Goal: Task Accomplishment & Management: Complete application form

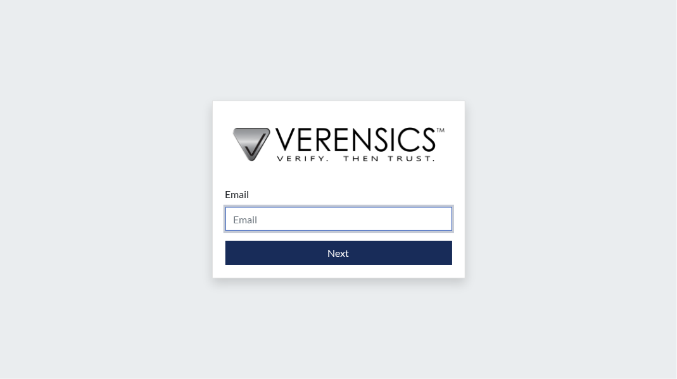
click at [298, 229] on input "Email" at bounding box center [338, 219] width 227 height 24
type input "[PERSON_NAME][EMAIL_ADDRESS][PERSON_NAME][DOMAIN_NAME][US_STATE]"
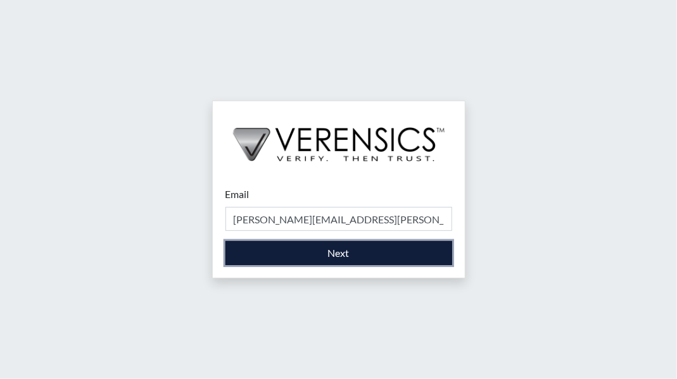
click at [295, 252] on button "Next" at bounding box center [338, 253] width 227 height 24
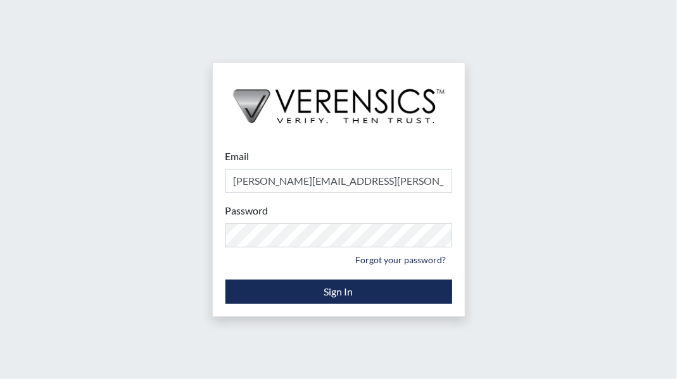
click at [154, 318] on div "Email [PERSON_NAME][EMAIL_ADDRESS][PERSON_NAME][DOMAIN_NAME][US_STATE] Please p…" at bounding box center [338, 189] width 677 height 379
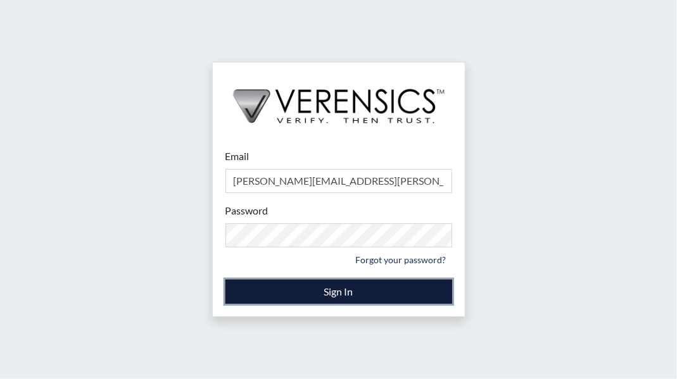
click at [275, 293] on button "Sign In" at bounding box center [338, 292] width 227 height 24
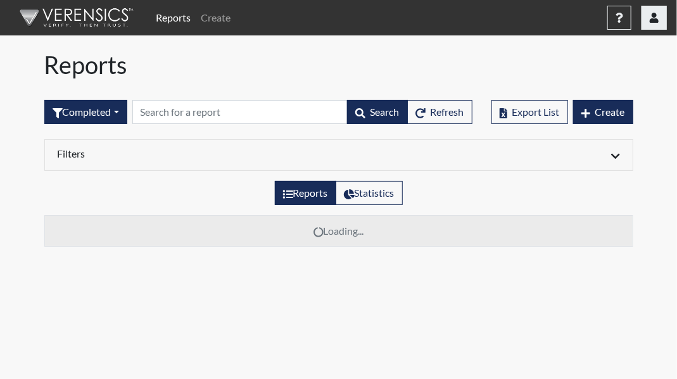
click at [656, 13] on icon "button" at bounding box center [654, 18] width 9 height 10
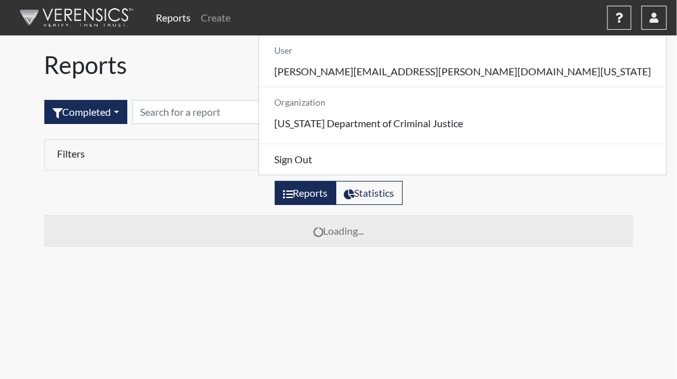
click at [423, 57] on h1 "Reports" at bounding box center [338, 65] width 589 height 29
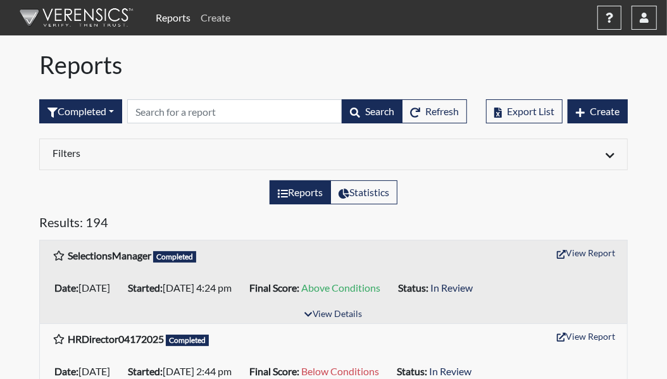
click at [221, 17] on link "Create" at bounding box center [216, 17] width 40 height 25
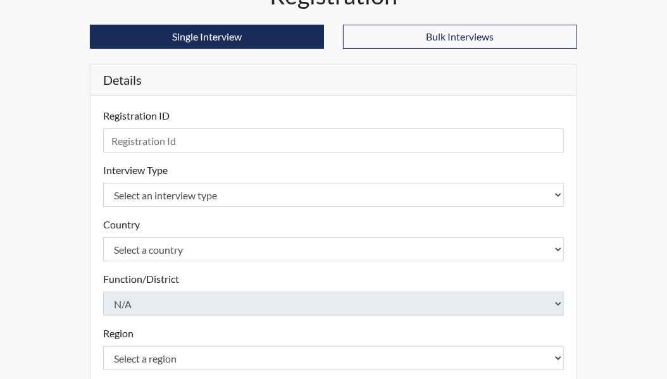
scroll to position [63, 0]
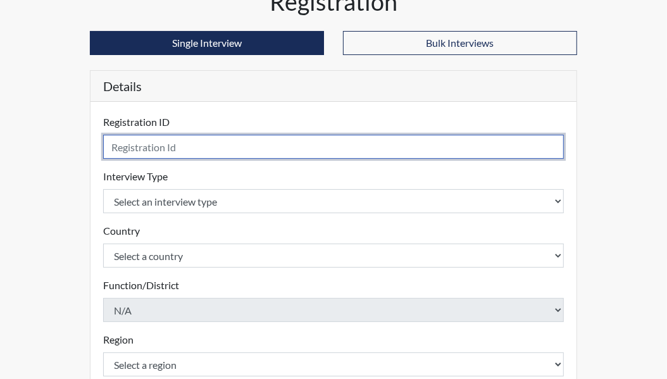
click at [148, 144] on input "text" at bounding box center [333, 147] width 461 height 24
type input "MBabcockTest"
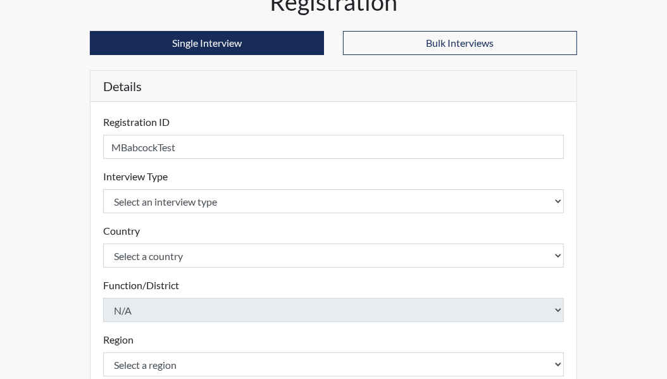
click at [70, 173] on div "Registration Single Interview Bulk Interviews Details Registration ID MBabcockT…" at bounding box center [334, 317] width 608 height 660
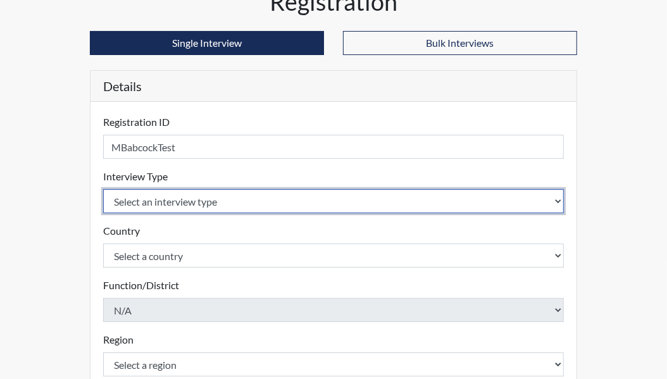
click at [129, 197] on select "Select an interview type Corrections Pre-Employment" at bounding box center [333, 201] width 461 height 24
select select "ff733e93-e1bf-11ea-9c9f-0eff0cf7eb8f"
click at [103, 189] on select "Select an interview type Corrections Pre-Employment" at bounding box center [333, 201] width 461 height 24
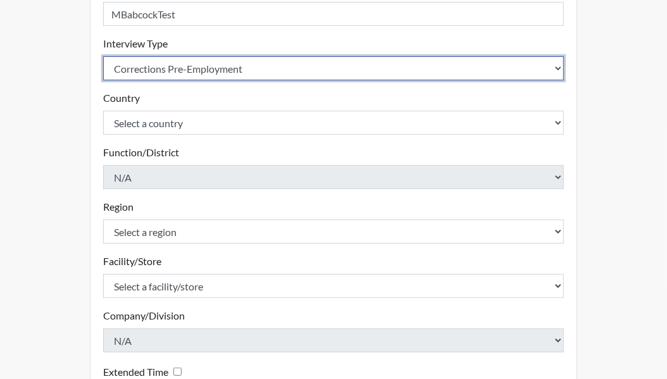
scroll to position [253, 0]
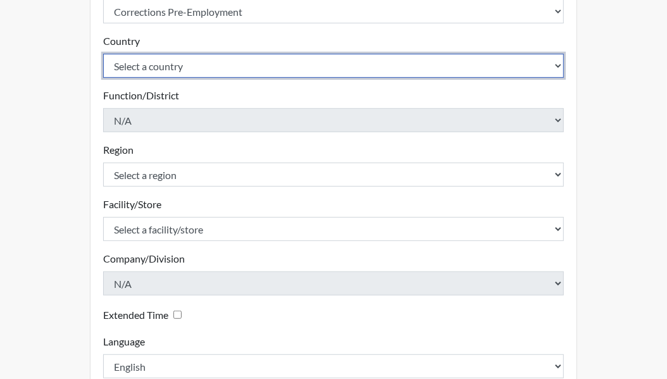
click at [155, 68] on select "Select a country [GEOGRAPHIC_DATA] [GEOGRAPHIC_DATA]" at bounding box center [333, 66] width 461 height 24
select select "united-states-of-[GEOGRAPHIC_DATA]"
click at [103, 54] on select "Select a country [GEOGRAPHIC_DATA] [GEOGRAPHIC_DATA]" at bounding box center [333, 66] width 461 height 24
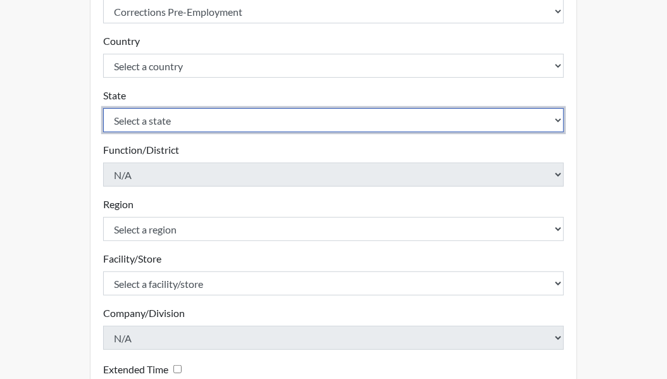
click at [132, 125] on select "Select a state [US_STATE] [US_STATE] [US_STATE] [US_STATE] [US_STATE] [US_STATE…" at bounding box center [333, 120] width 461 height 24
select select "[GEOGRAPHIC_DATA]"
click at [103, 108] on select "Select a state [US_STATE] [US_STATE] [US_STATE] [US_STATE] [US_STATE] [US_STATE…" at bounding box center [333, 120] width 461 height 24
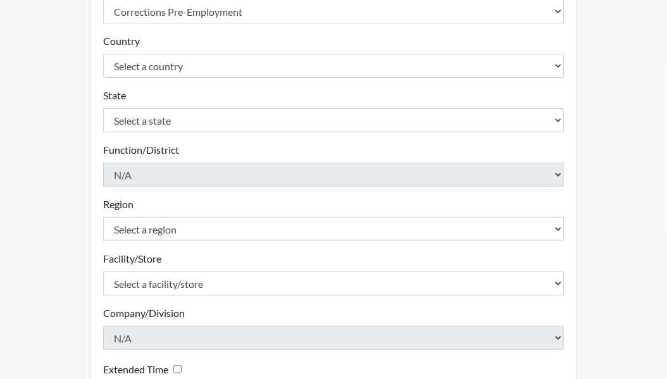
click at [68, 186] on div "Registration Single Interview Bulk Interviews Details Registration ID MBabcockT…" at bounding box center [334, 154] width 608 height 714
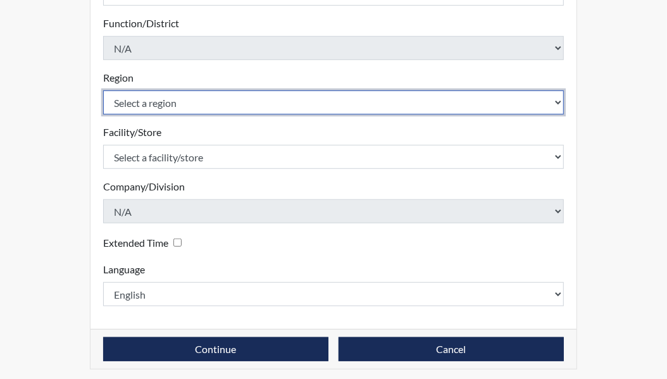
click at [162, 102] on select "Select a region Region I Region II Region III Region [GEOGRAPHIC_DATA] V Region…" at bounding box center [333, 103] width 461 height 24
select select "6310ee6e-246a-487e-944a-d72dad2dfec3"
click at [103, 91] on select "Select a region Region I Region II Region III Region [GEOGRAPHIC_DATA] V Region…" at bounding box center [333, 103] width 461 height 24
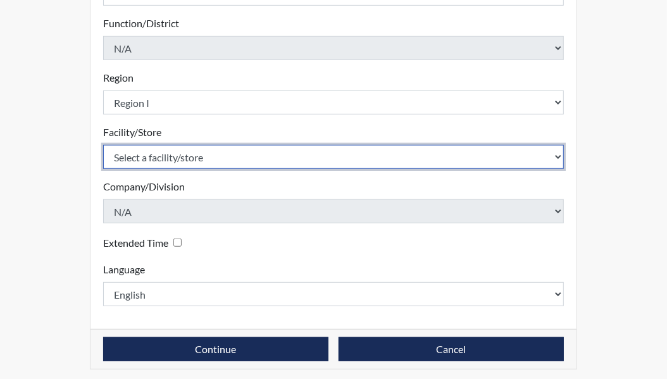
click at [134, 159] on select "Select a facility/store [GEOGRAPHIC_DATA] [GEOGRAPHIC_DATA] [GEOGRAPHIC_DATA] […" at bounding box center [333, 157] width 461 height 24
select select "0f23e6c4-fb08-4e6b-9c7f-b1b0da817667"
click at [103, 145] on select "Select a facility/store [GEOGRAPHIC_DATA] [GEOGRAPHIC_DATA] [GEOGRAPHIC_DATA] […" at bounding box center [333, 157] width 461 height 24
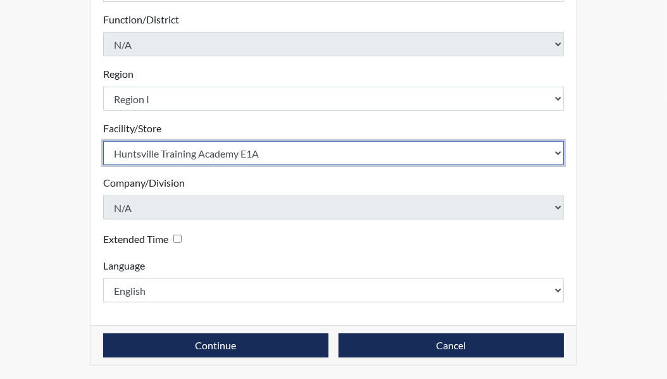
scroll to position [384, 0]
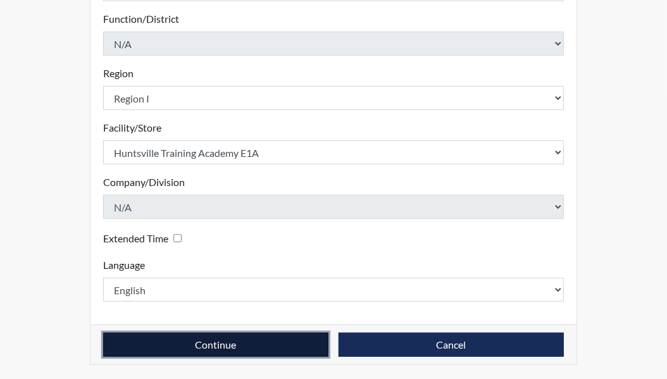
click at [266, 339] on button "Continue" at bounding box center [215, 345] width 225 height 24
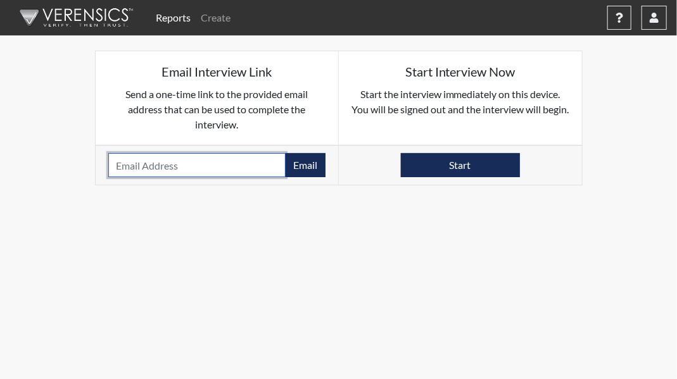
click at [237, 163] on input "email" at bounding box center [197, 165] width 178 height 24
type input "[PERSON_NAME][EMAIL_ADDRESS][PERSON_NAME][DOMAIN_NAME][US_STATE]"
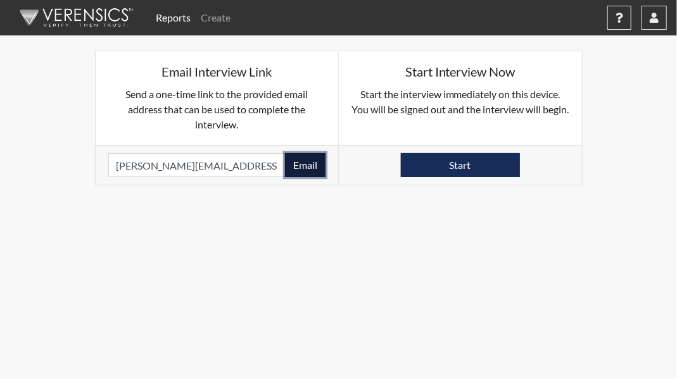
click at [304, 167] on button "Email" at bounding box center [305, 165] width 41 height 24
